Goal: Task Accomplishment & Management: Manage account settings

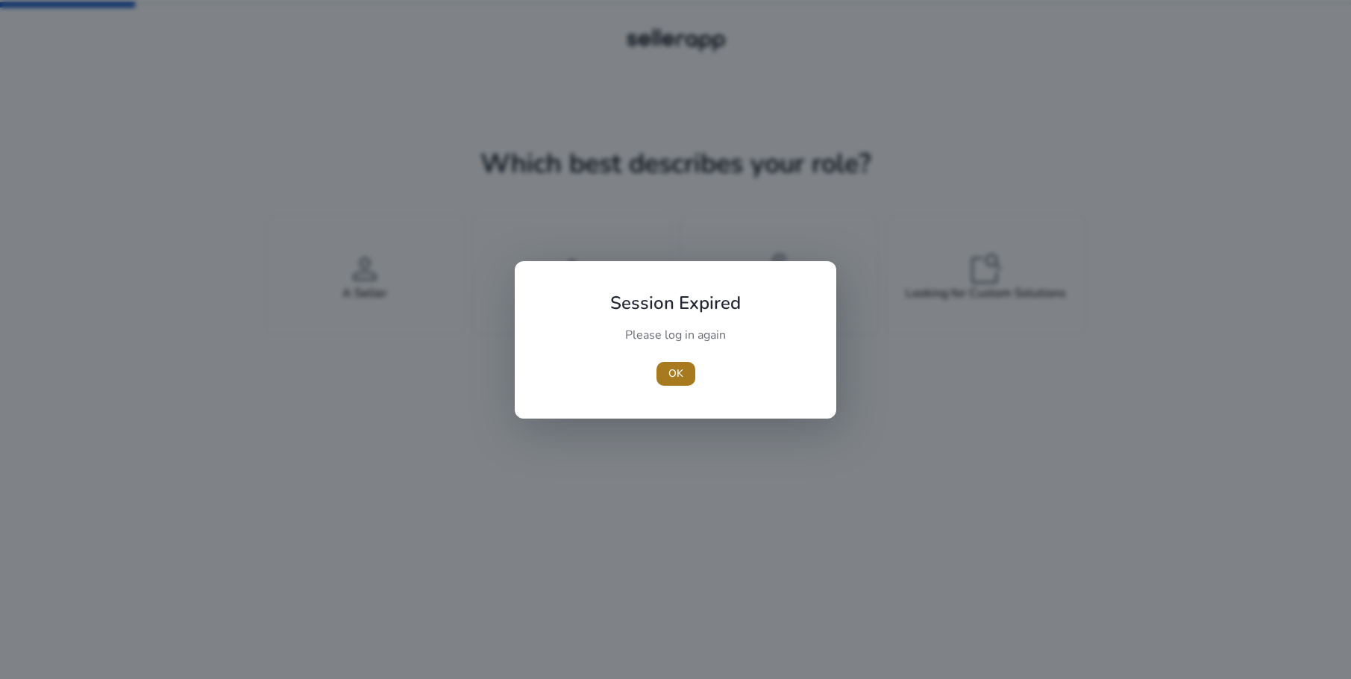
click at [665, 387] on span "button" at bounding box center [675, 374] width 39 height 36
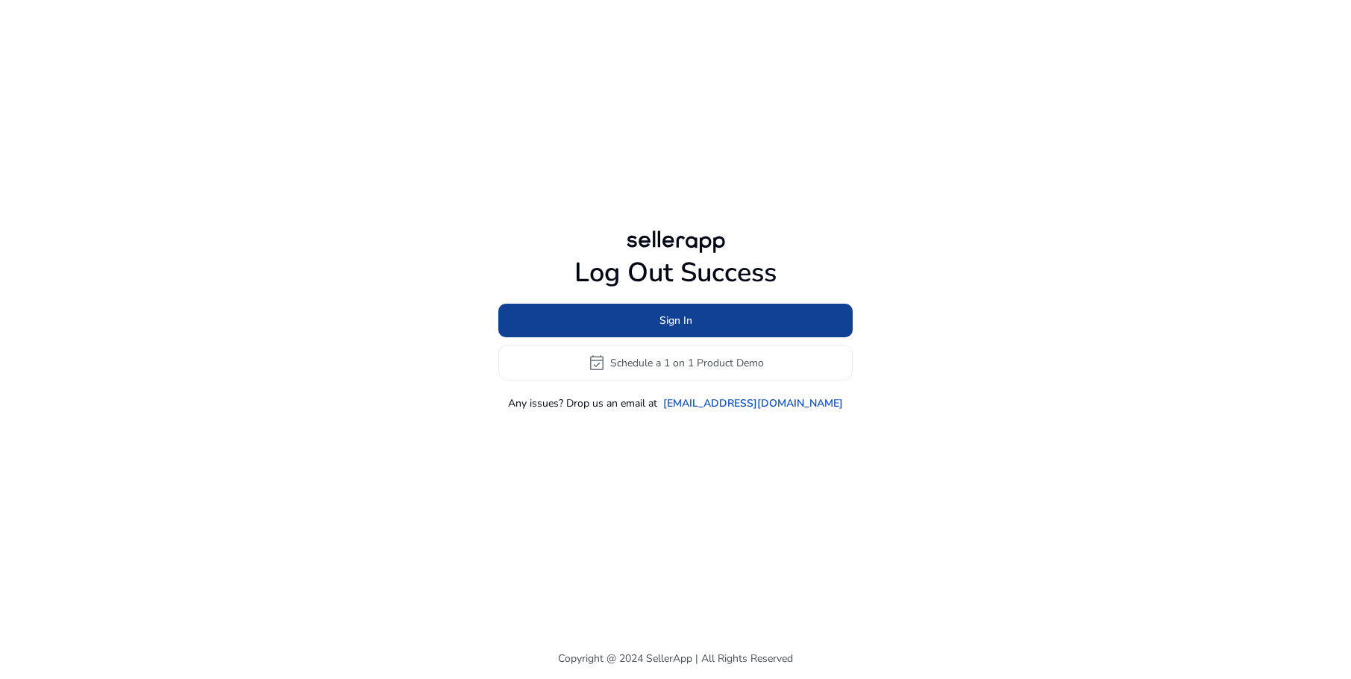
click at [698, 323] on span at bounding box center [675, 321] width 354 height 36
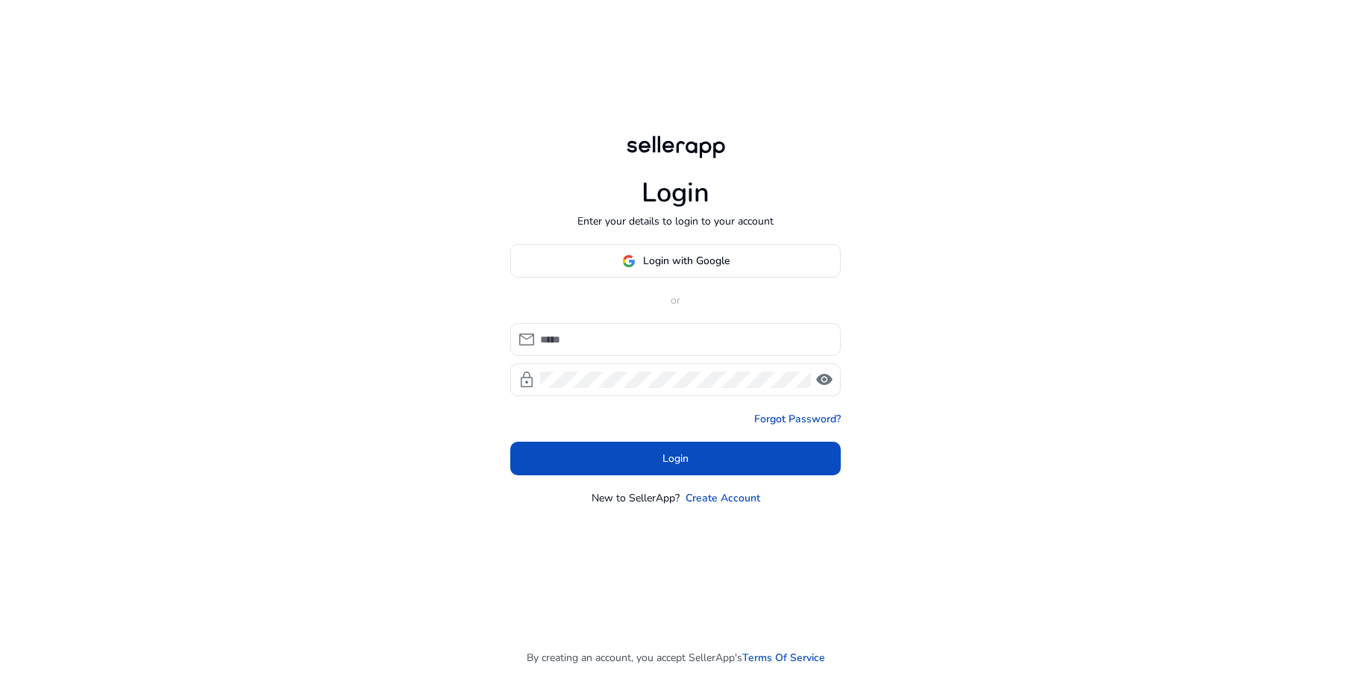
type input "**********"
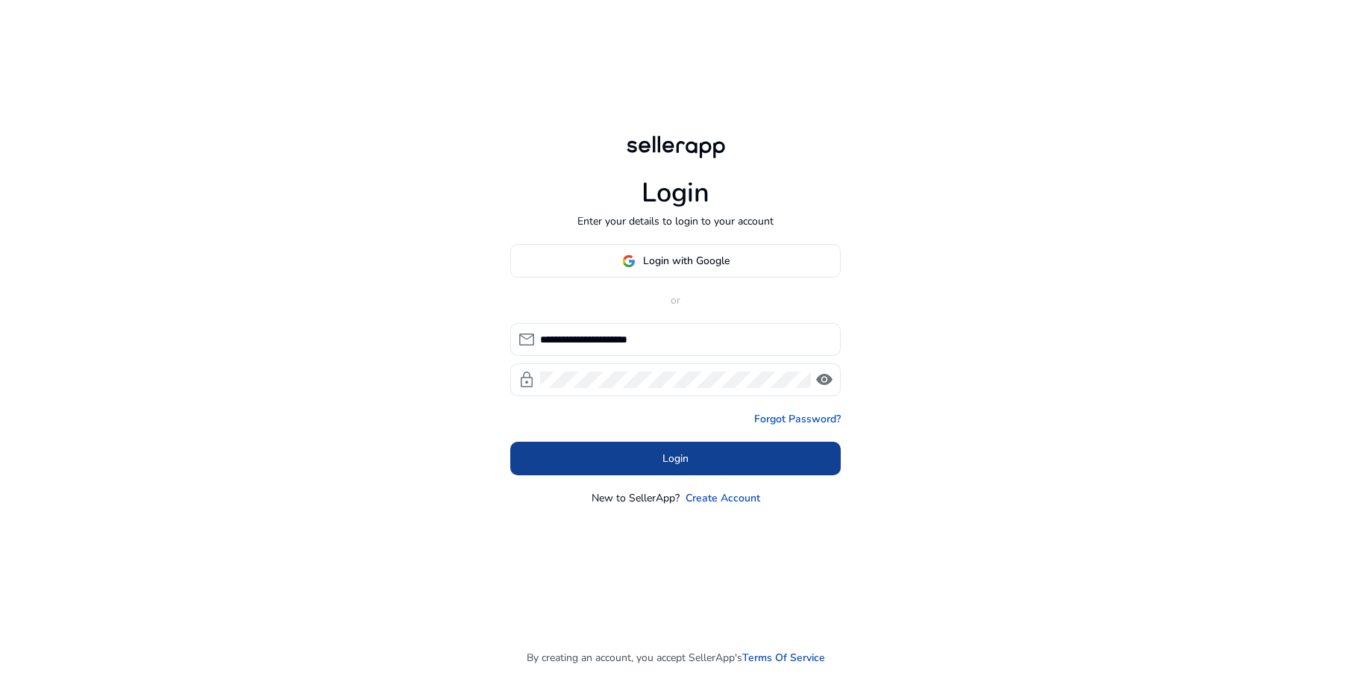
click at [671, 448] on span at bounding box center [675, 459] width 330 height 36
